Goal: Register for event/course

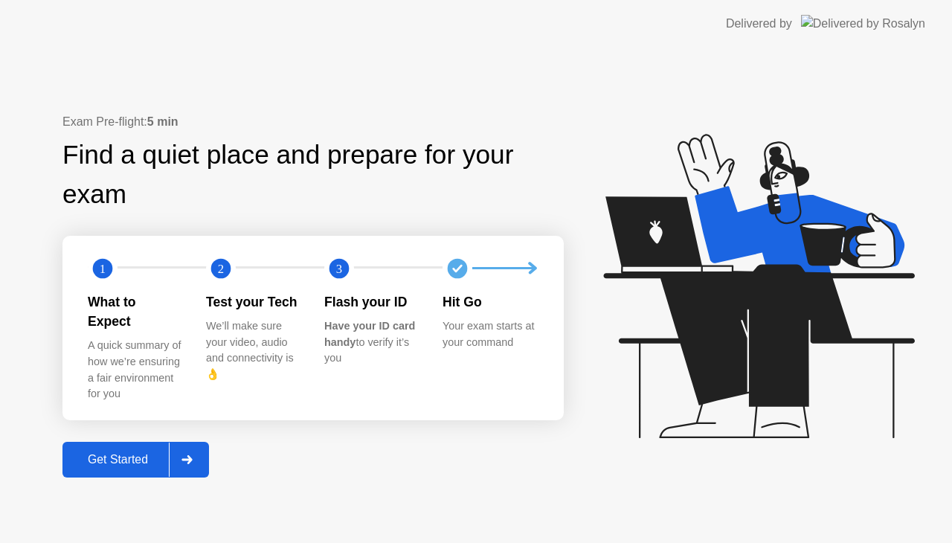
click at [124, 453] on div "Get Started" at bounding box center [118, 459] width 102 height 13
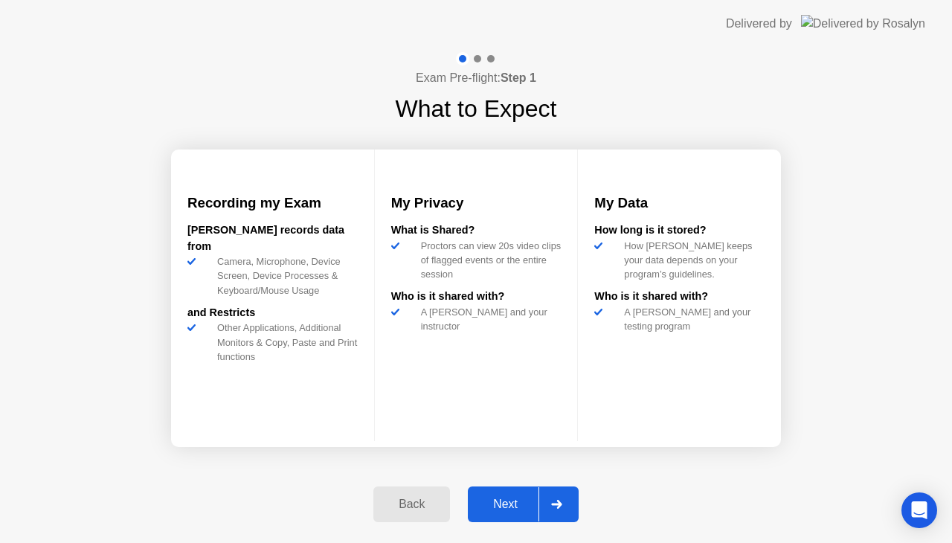
click at [511, 499] on div "Next" at bounding box center [506, 504] width 66 height 13
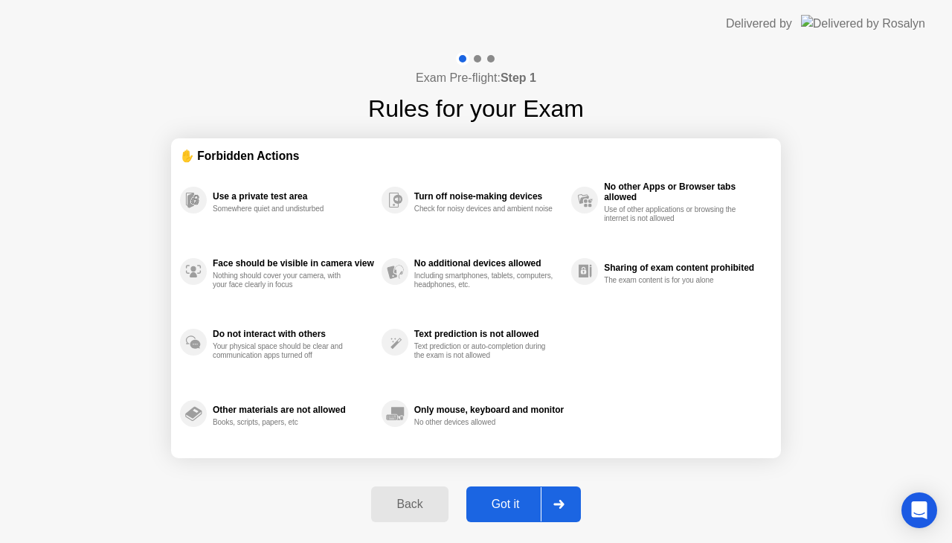
click at [511, 499] on div "Got it" at bounding box center [506, 504] width 70 height 13
select select "**********"
select select "*******"
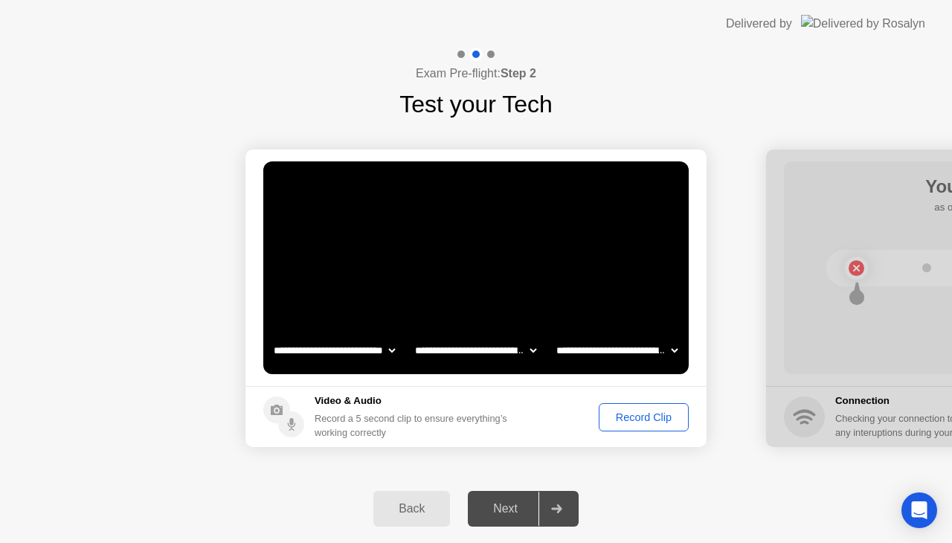
click at [639, 420] on div "Record Clip" at bounding box center [644, 418] width 80 height 12
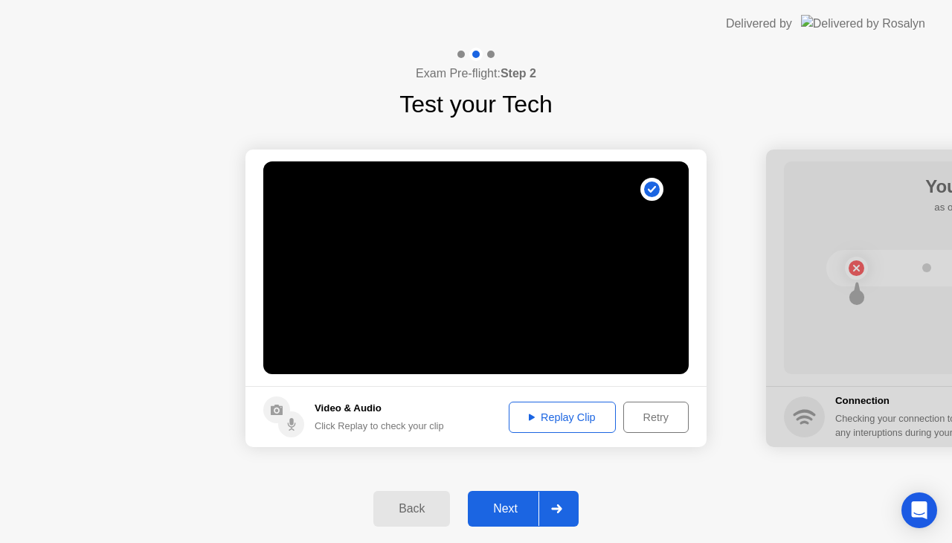
click at [508, 515] on div "Next" at bounding box center [506, 508] width 66 height 13
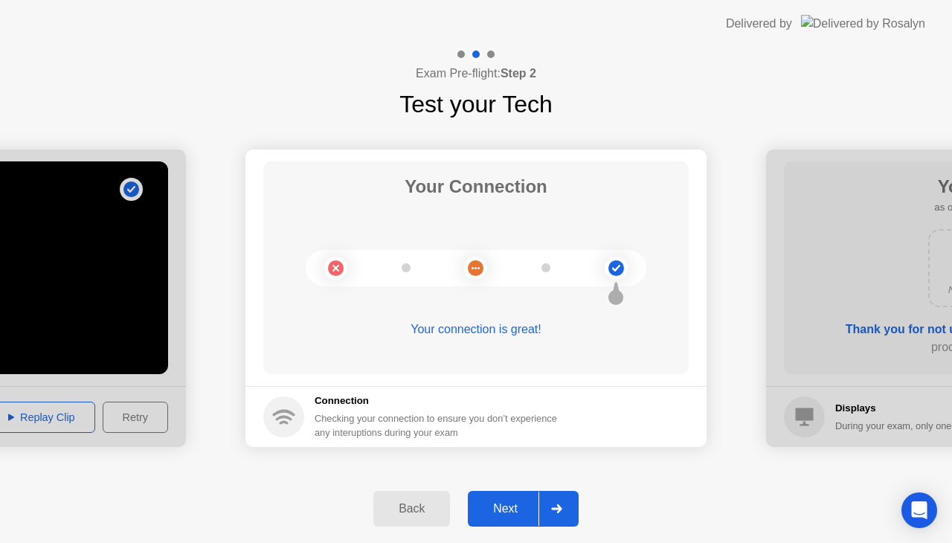
click at [503, 513] on div "Next" at bounding box center [506, 508] width 66 height 13
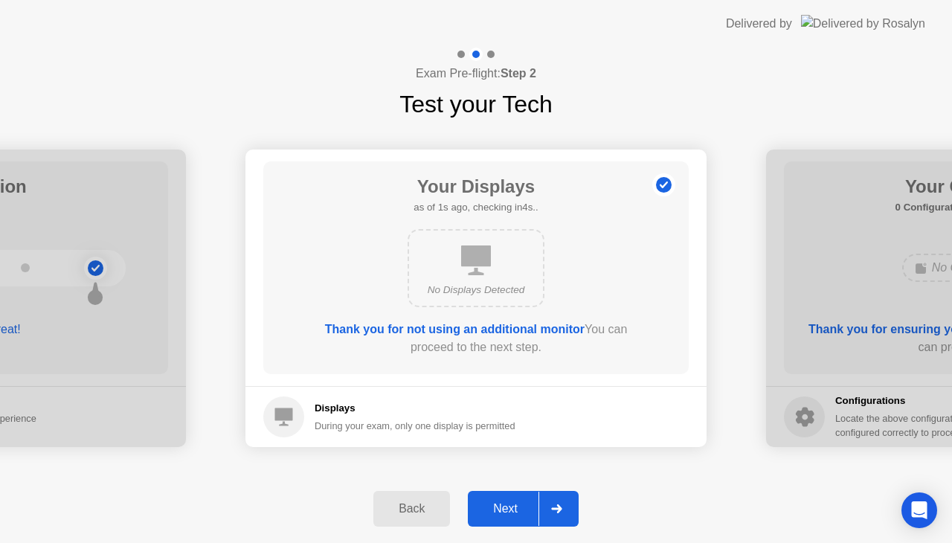
click at [516, 508] on div "Next" at bounding box center [506, 508] width 66 height 13
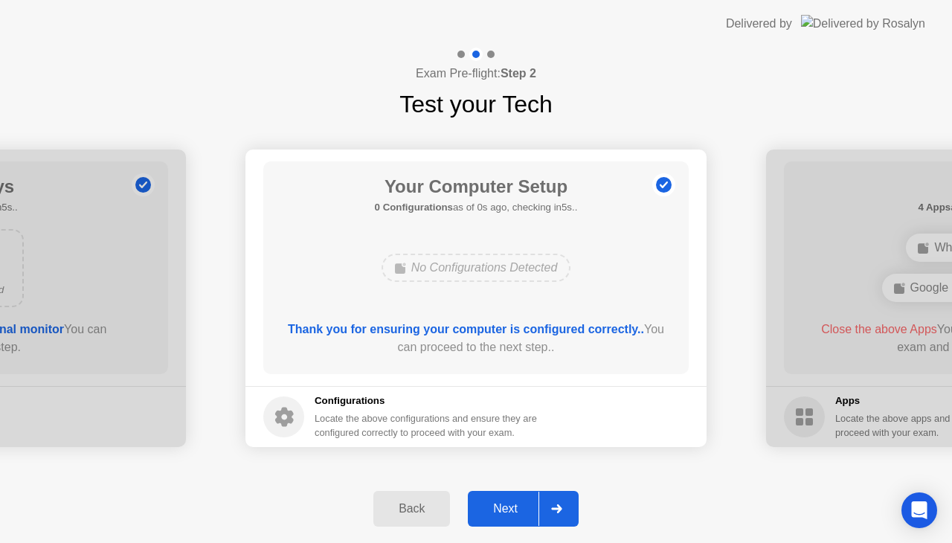
click at [516, 508] on div "Next" at bounding box center [506, 508] width 66 height 13
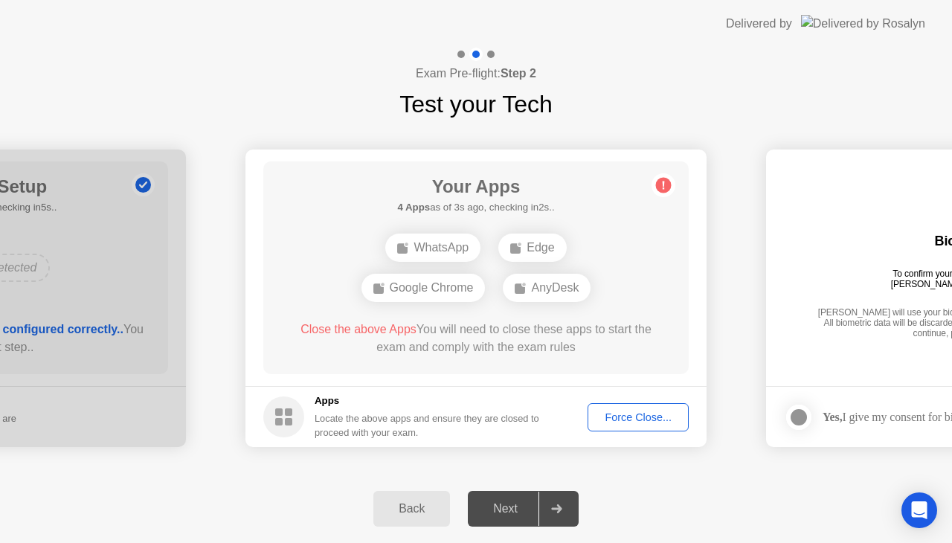
click at [637, 414] on div "Force Close..." at bounding box center [638, 418] width 91 height 12
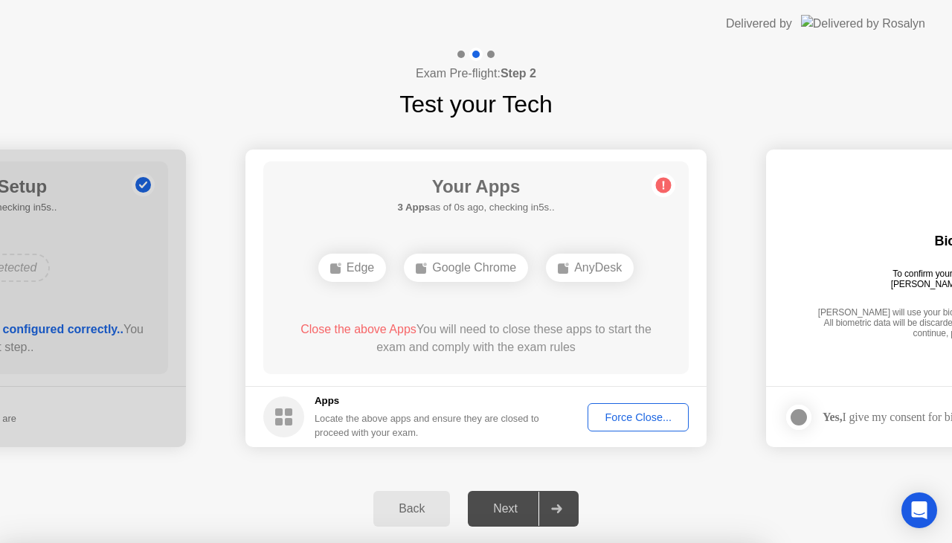
click at [628, 415] on div "Force Close..." at bounding box center [638, 418] width 91 height 12
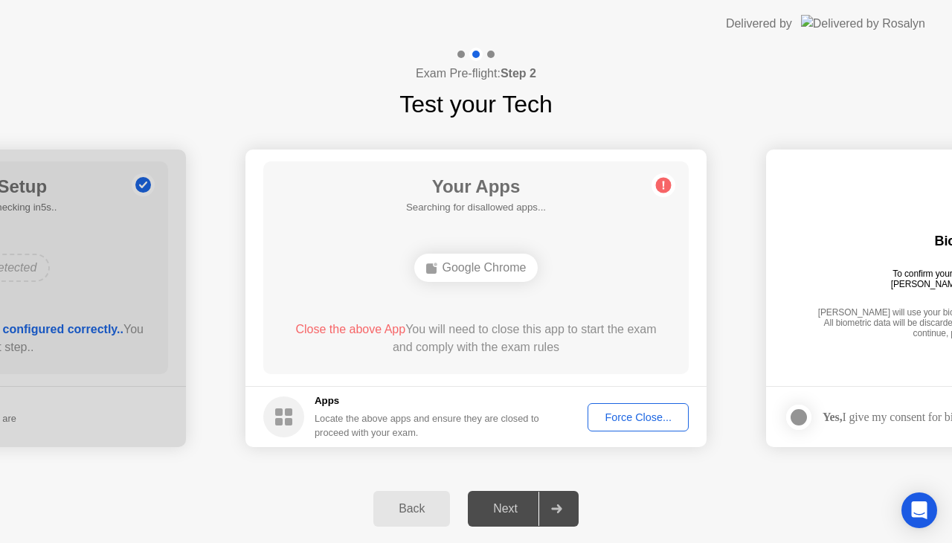
click at [679, 476] on div "Back Next" at bounding box center [476, 509] width 952 height 68
click at [614, 418] on div "Force Close..." at bounding box center [638, 418] width 91 height 12
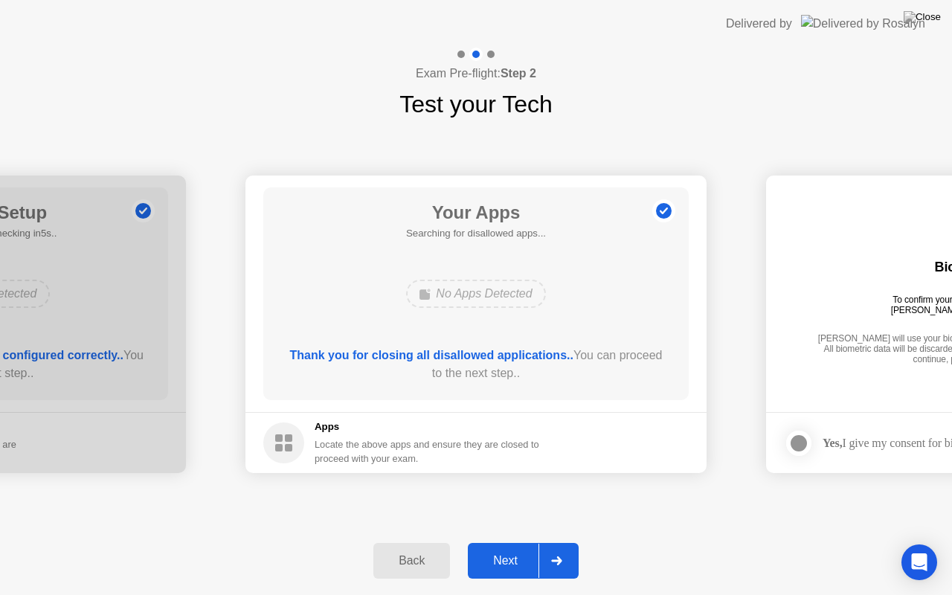
click at [507, 542] on div "Next" at bounding box center [506, 560] width 66 height 13
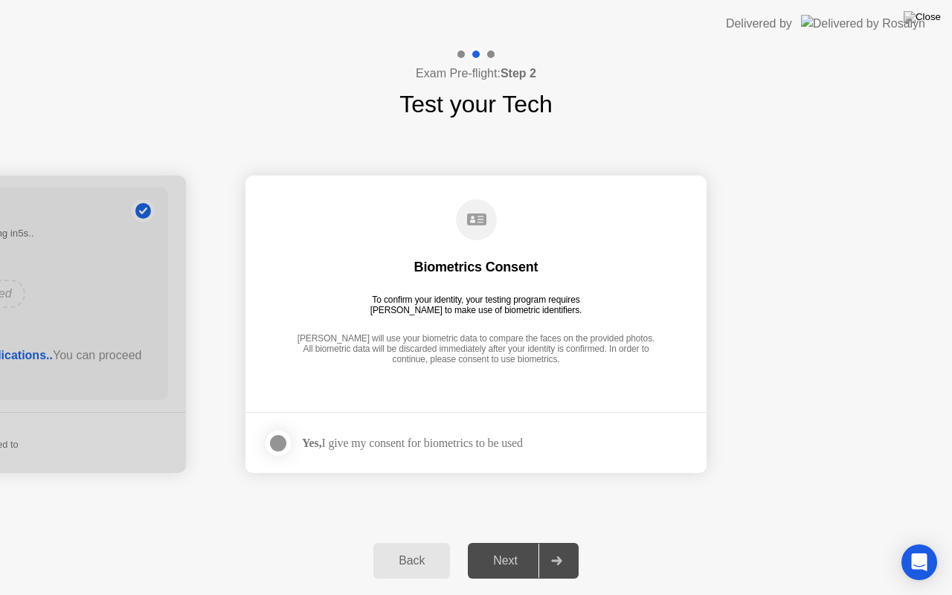
click at [277, 444] on div at bounding box center [278, 444] width 18 height 18
click at [503, 542] on div "Next" at bounding box center [506, 560] width 66 height 13
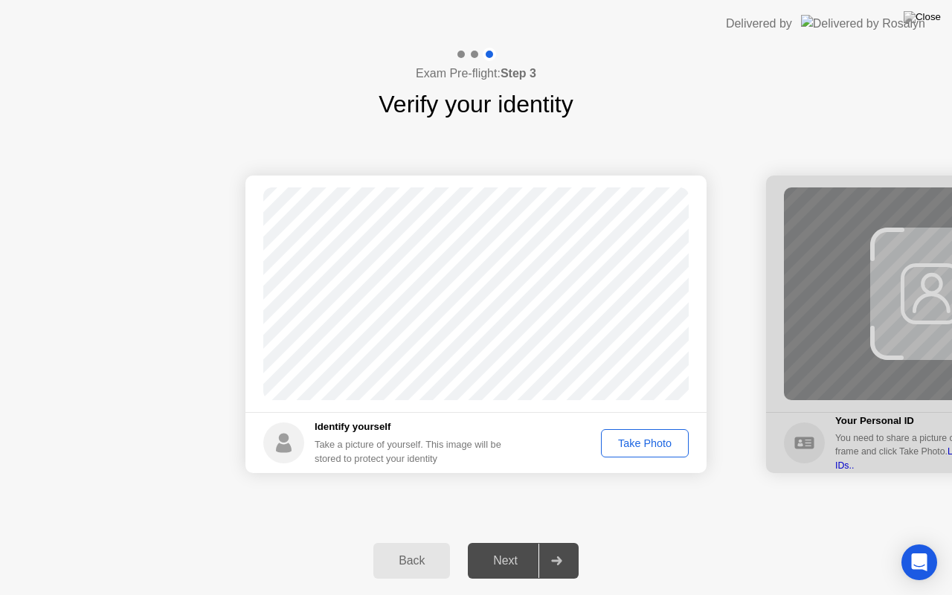
click at [645, 445] on div "Take Photo" at bounding box center [644, 444] width 77 height 12
click at [505, 542] on div "Next" at bounding box center [506, 560] width 66 height 13
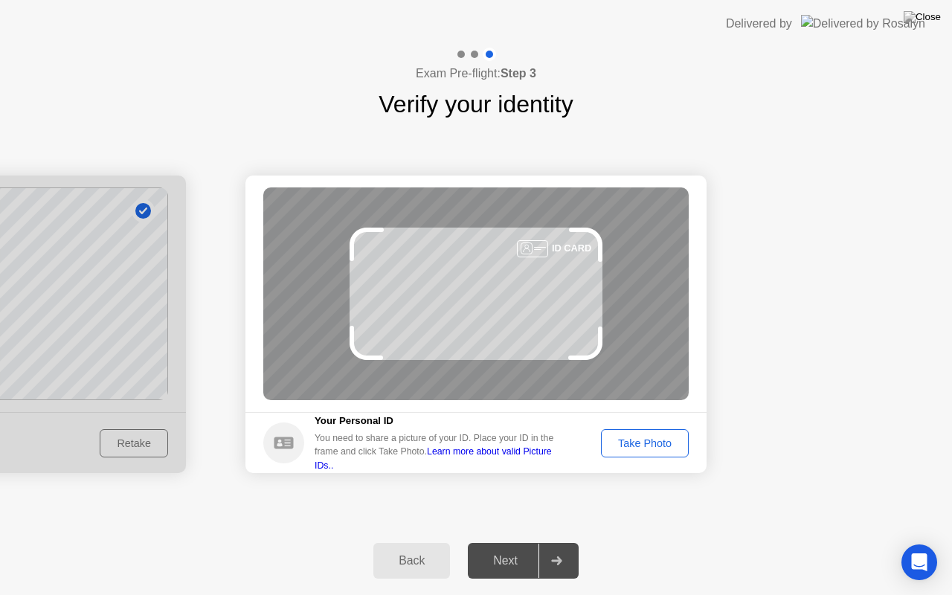
click at [662, 456] on button "Take Photo" at bounding box center [645, 443] width 88 height 28
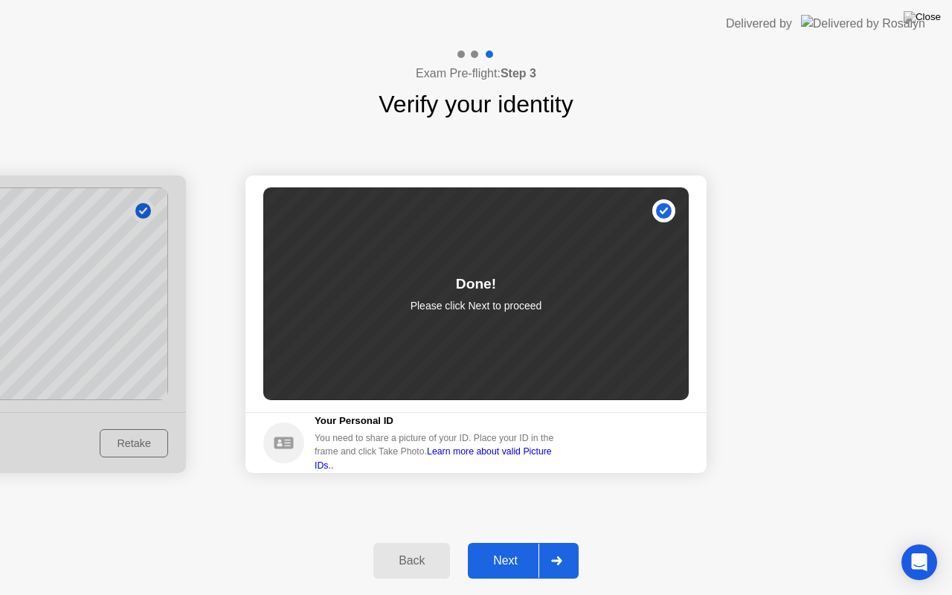
click at [498, 542] on div "Next" at bounding box center [506, 560] width 66 height 13
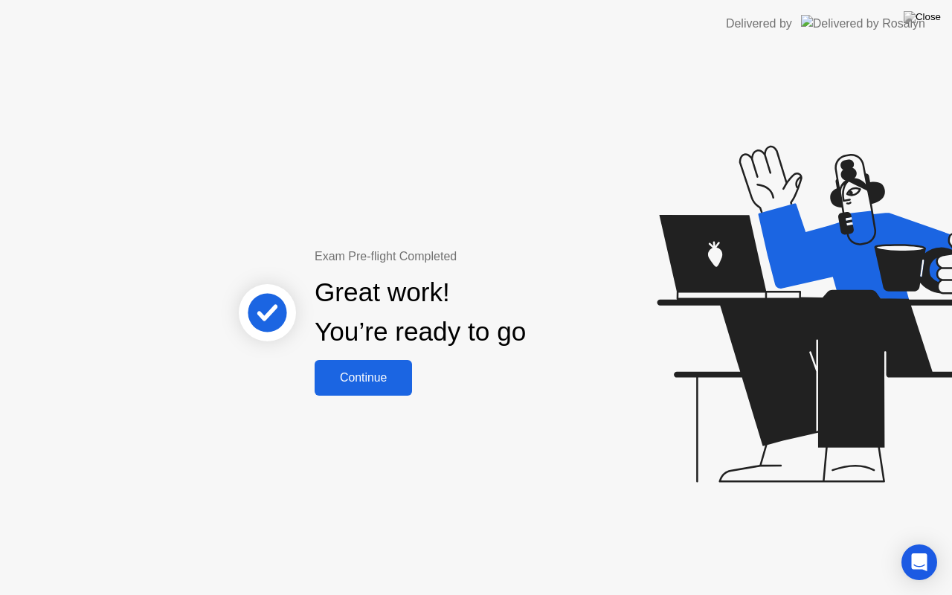
click at [356, 385] on div "Continue" at bounding box center [363, 377] width 89 height 13
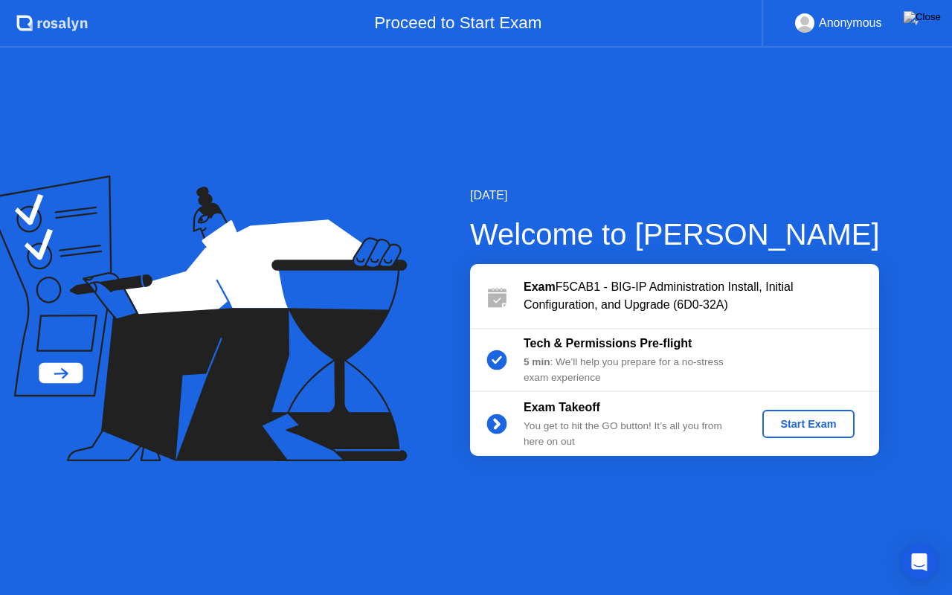
click at [804, 427] on div "Start Exam" at bounding box center [809, 424] width 80 height 12
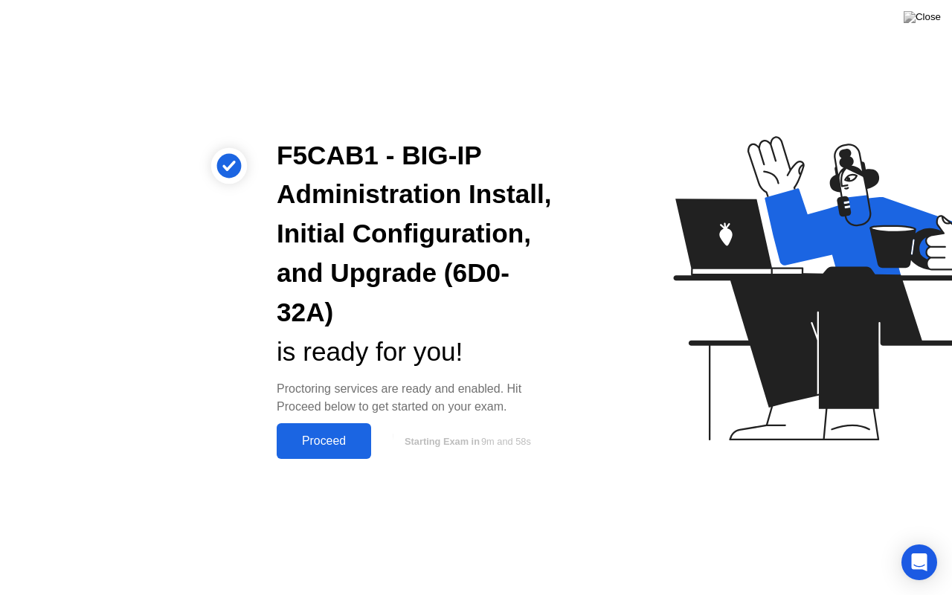
click at [335, 437] on div "Proceed" at bounding box center [324, 441] width 86 height 13
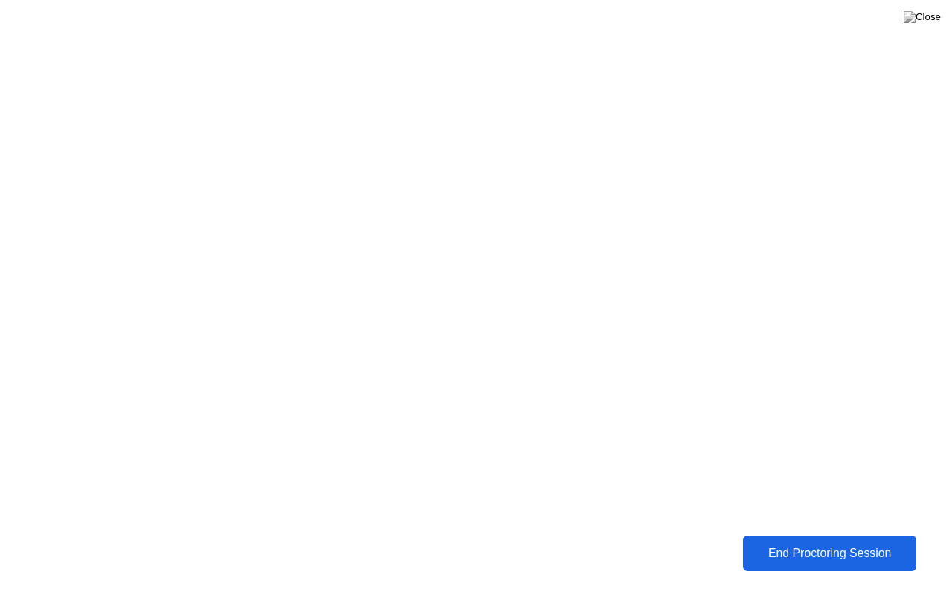
click at [835, 542] on div "End Proctoring Session" at bounding box center [830, 553] width 181 height 15
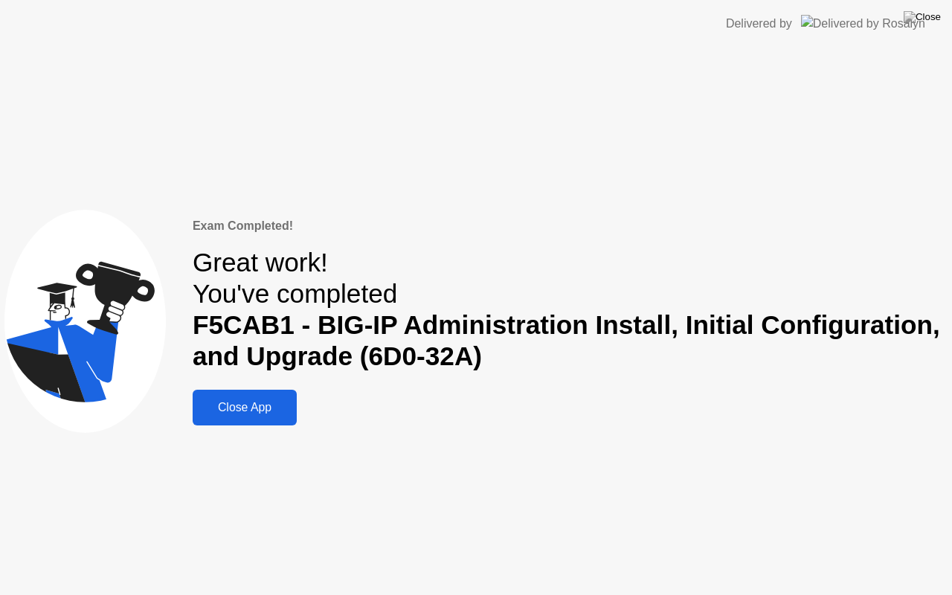
click at [232, 409] on div "Close App" at bounding box center [244, 407] width 95 height 13
